Goal: Obtain resource: Obtain resource

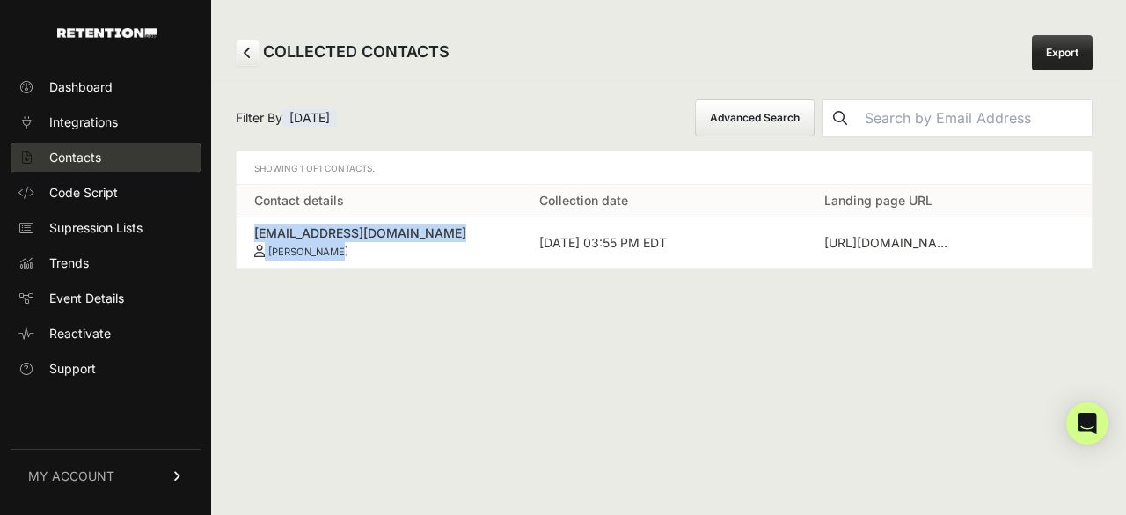
click at [95, 162] on span "Contacts" at bounding box center [75, 158] width 52 height 18
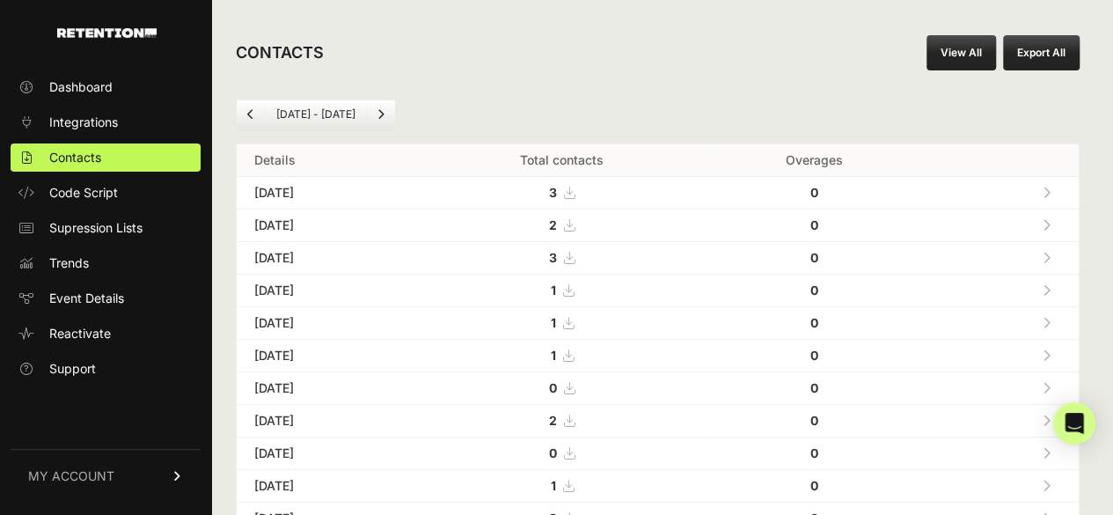
click at [1050, 319] on icon at bounding box center [1046, 323] width 8 height 12
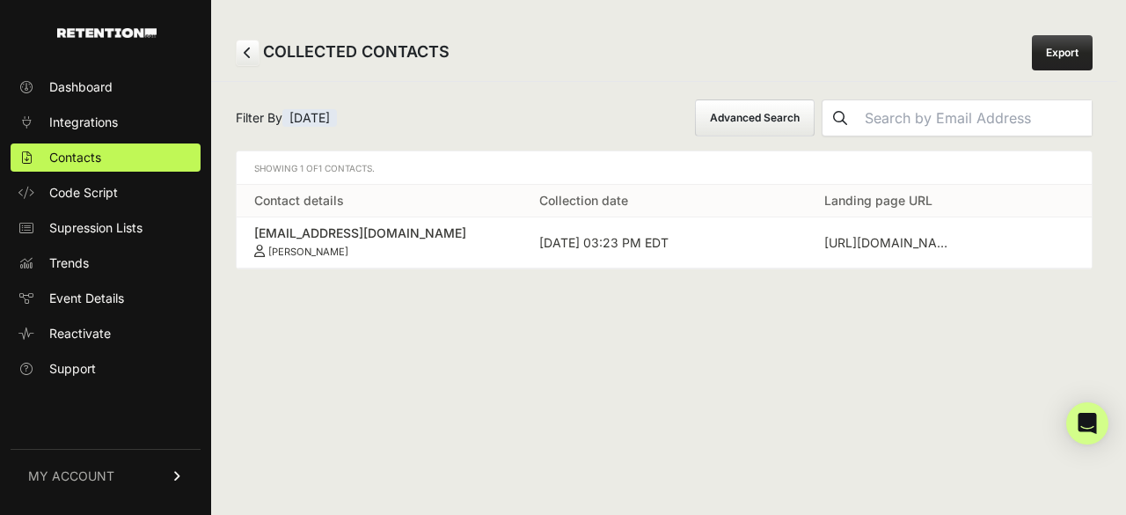
drag, startPoint x: 248, startPoint y: 228, endPoint x: 366, endPoint y: 242, distance: 118.7
click at [366, 242] on td "yellowmoon306@gmail.com Erica Gonzales" at bounding box center [379, 242] width 285 height 51
copy link "yellowmoon306@gmail.com Erica Gonzales"
click at [67, 163] on span "Contacts" at bounding box center [75, 158] width 52 height 18
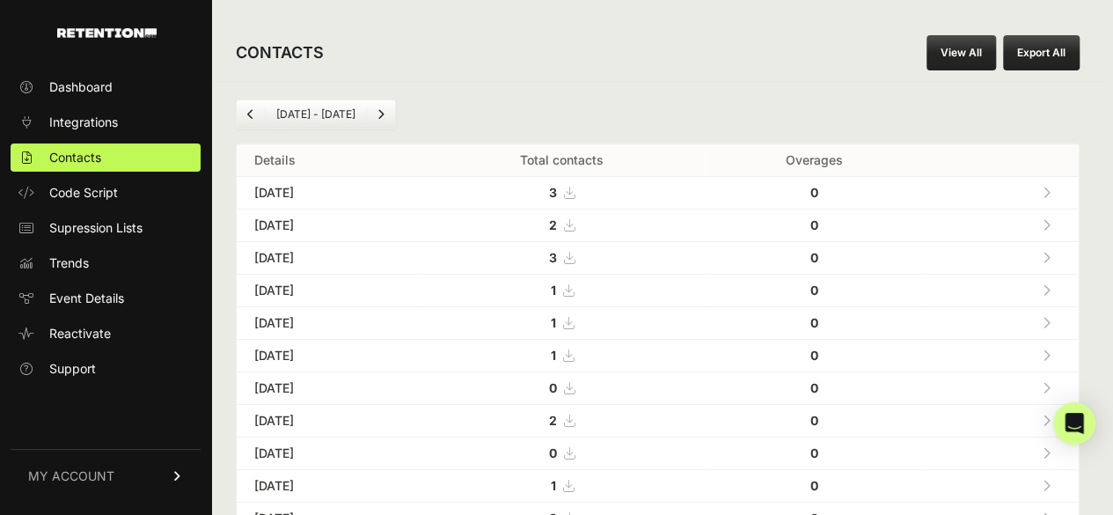
click at [1050, 349] on icon at bounding box center [1046, 355] width 8 height 12
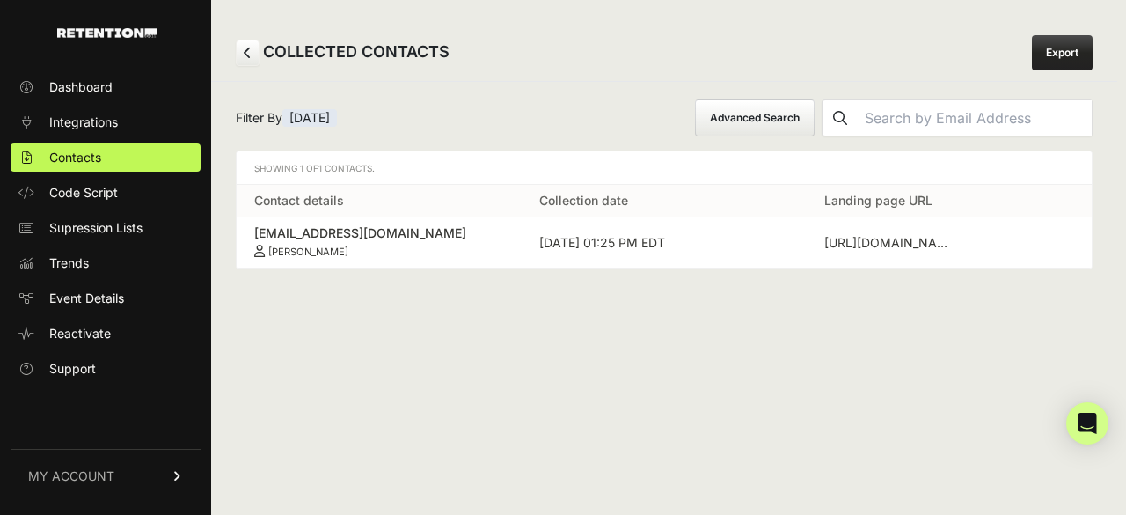
drag, startPoint x: 242, startPoint y: 227, endPoint x: 389, endPoint y: 250, distance: 148.6
click at [389, 250] on td "rrbarnett58@comcast.net Celeste Barnett" at bounding box center [379, 242] width 285 height 51
copy link "rrbarnett58@comcast.net Celeste Barnett"
click at [77, 150] on span "Contacts" at bounding box center [75, 158] width 52 height 18
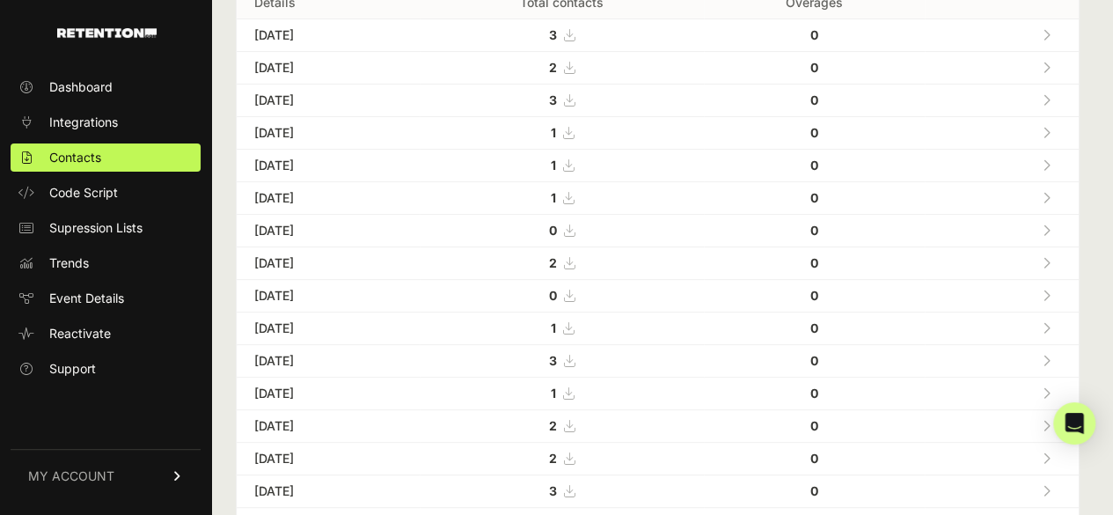
scroll to position [158, 0]
click at [1050, 256] on icon at bounding box center [1046, 262] width 8 height 12
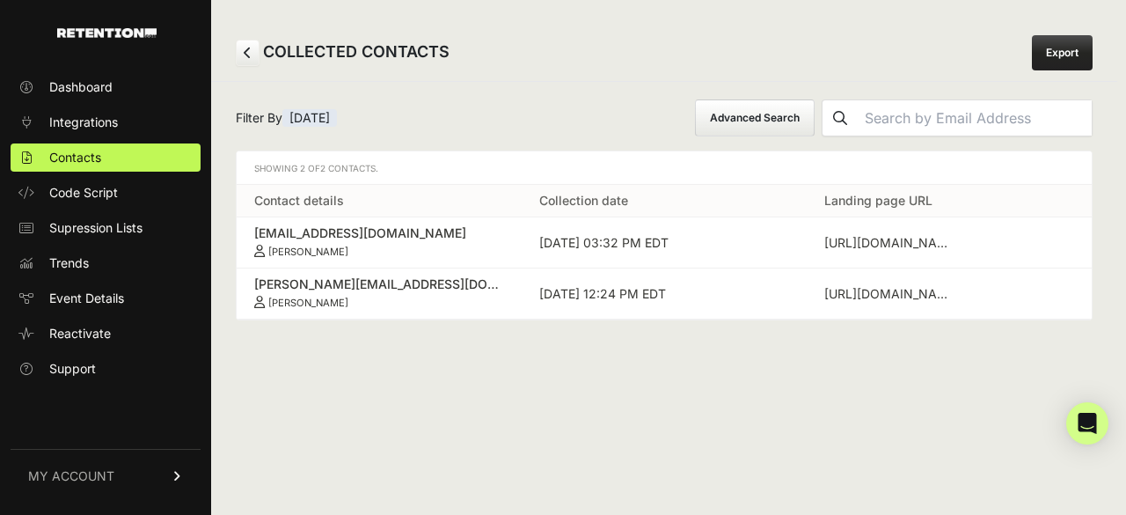
click at [244, 222] on td "harry_marion@msn.com Harry Marion" at bounding box center [379, 242] width 285 height 51
drag, startPoint x: 245, startPoint y: 231, endPoint x: 376, endPoint y: 252, distance: 132.6
click at [376, 252] on td "harry_marion@msn.com Harry Marion" at bounding box center [379, 242] width 285 height 51
copy link "harry_marion@msn.com Harry Marion"
drag, startPoint x: 249, startPoint y: 272, endPoint x: 398, endPoint y: 306, distance: 152.5
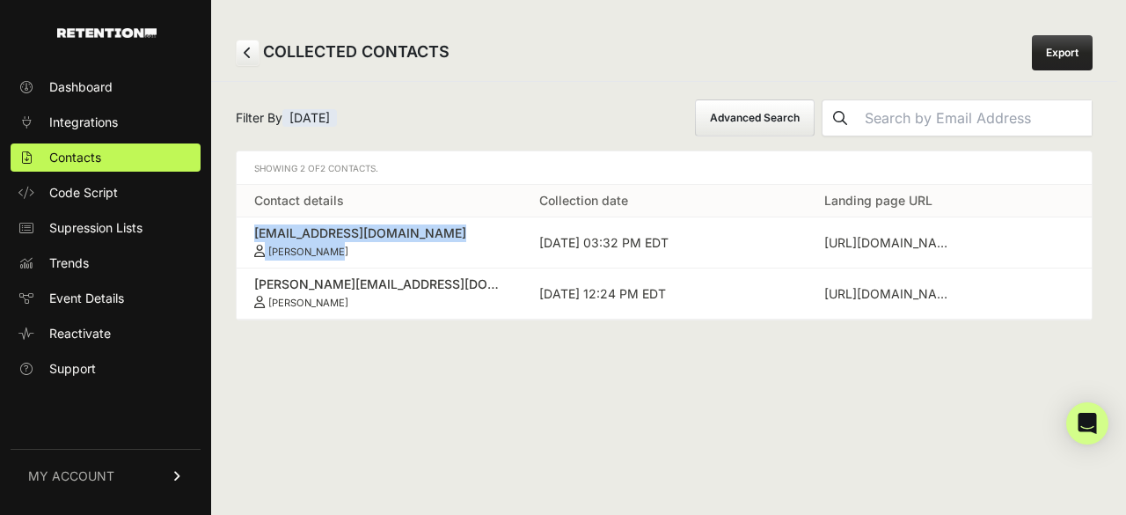
click at [398, 306] on td "becky.strong@rbc.com Whitney Strong" at bounding box center [379, 293] width 285 height 51
copy link "becky.strong@rbc.com Whitney Strong"
click at [88, 159] on span "Contacts" at bounding box center [75, 158] width 52 height 18
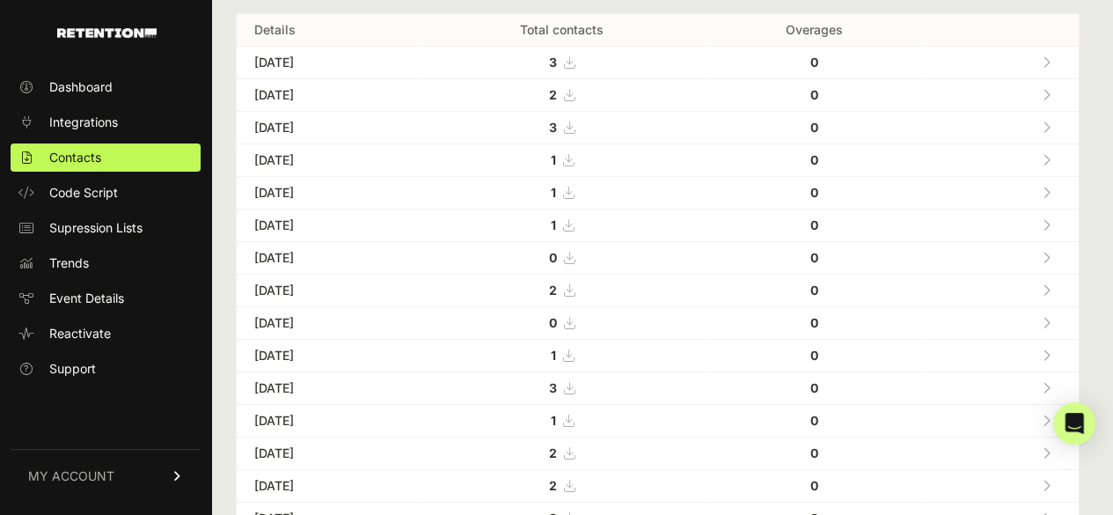
scroll to position [129, 0]
click at [1050, 348] on span at bounding box center [1046, 355] width 8 height 15
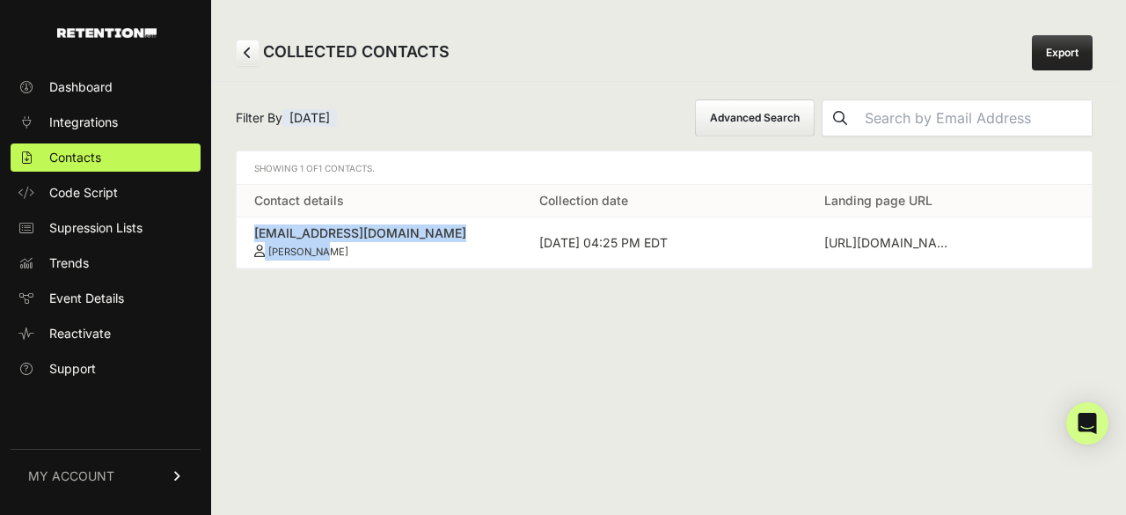
drag, startPoint x: 245, startPoint y: 230, endPoint x: 365, endPoint y: 245, distance: 120.7
click at [365, 245] on td "rmurrowjr@att.net Gil Murrow" at bounding box center [379, 242] width 285 height 51
copy link "rmurrowjr@att.net Gil Murrow"
click at [128, 145] on link "Contacts" at bounding box center [106, 157] width 190 height 28
